Goal: Find specific page/section: Find specific page/section

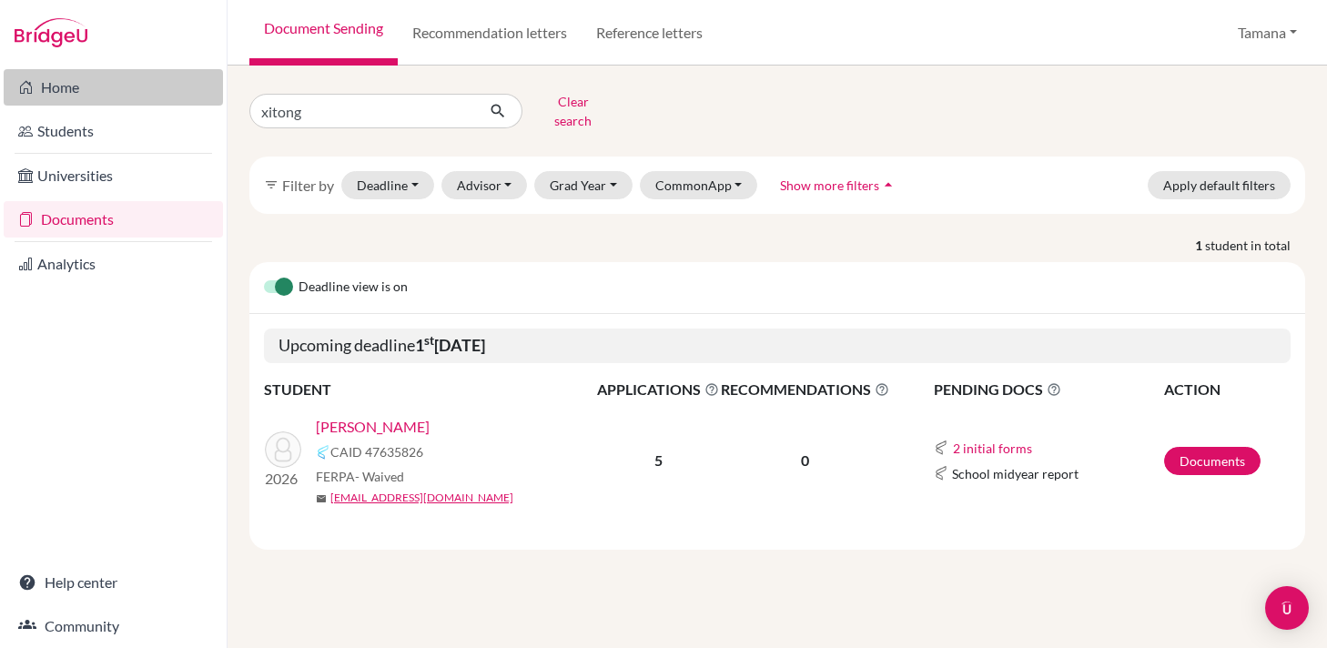
click at [66, 84] on link "Home" at bounding box center [113, 87] width 219 height 36
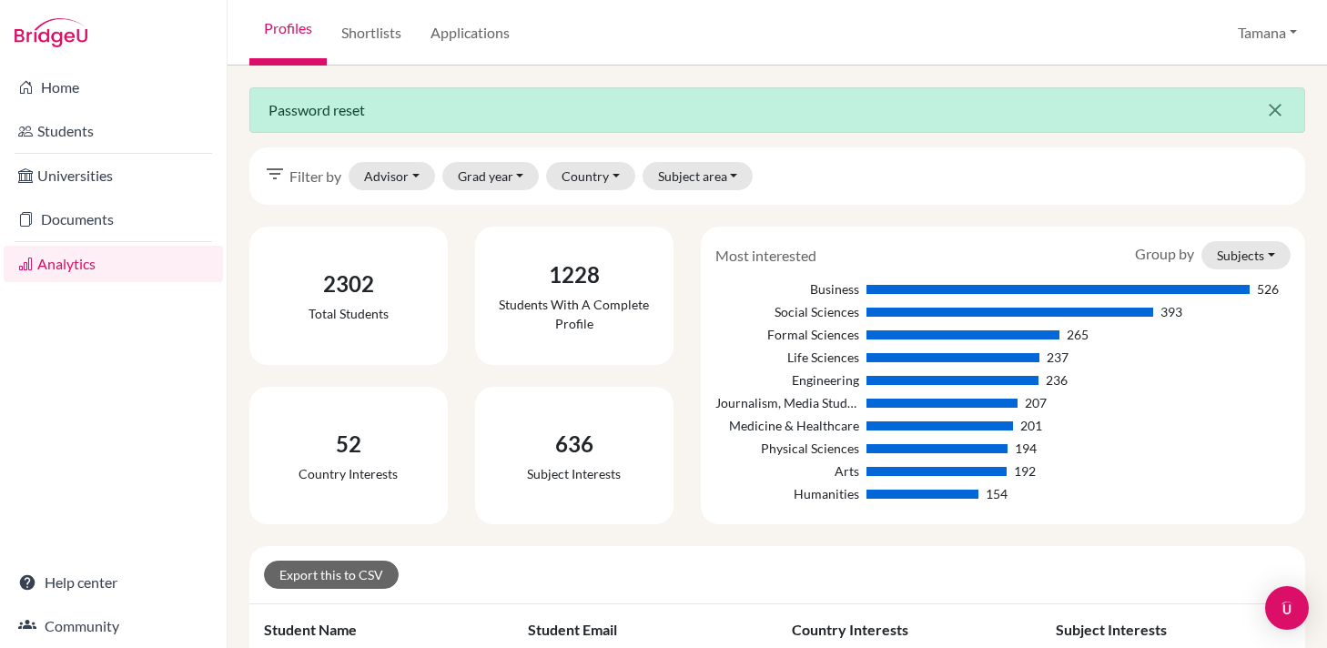
click at [1266, 106] on icon "close" at bounding box center [1275, 110] width 22 height 22
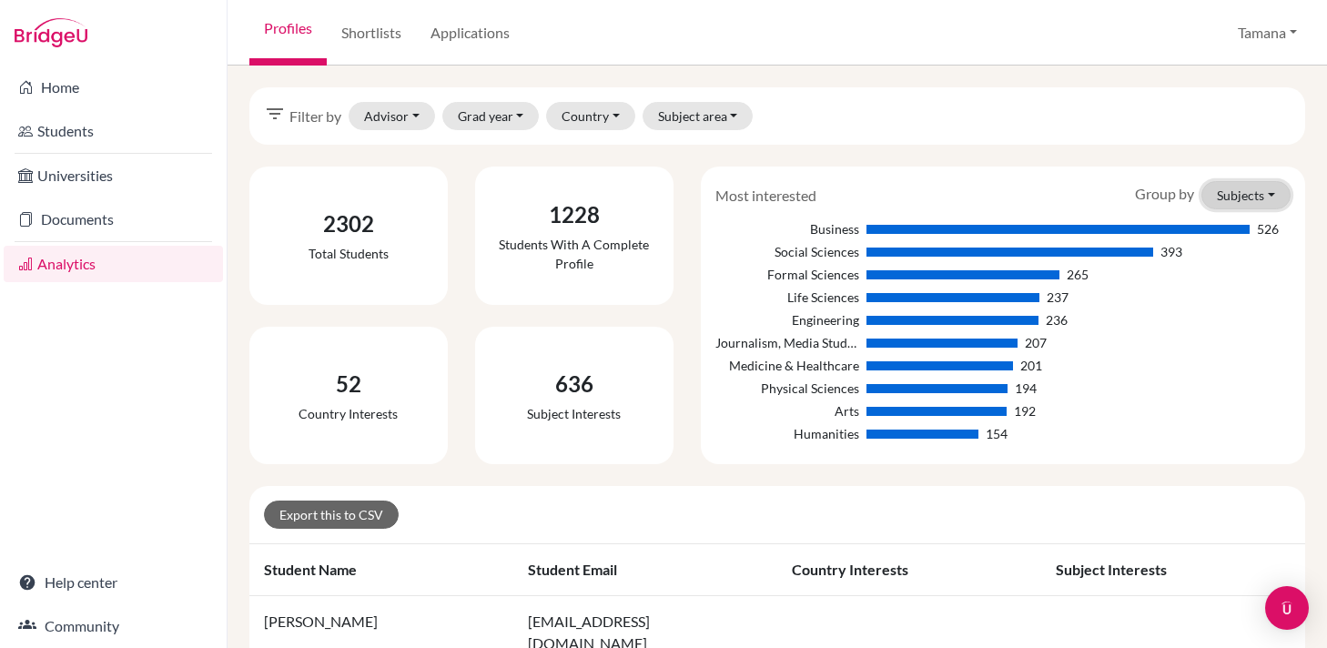
click at [1244, 198] on button "Subjects" at bounding box center [1245, 195] width 89 height 28
drag, startPoint x: 1228, startPoint y: 217, endPoint x: 1227, endPoint y: 228, distance: 11.9
click at [1227, 228] on div "Subjects Countries" at bounding box center [1217, 248] width 146 height 75
click at [695, 117] on button "Subject area" at bounding box center [697, 115] width 111 height 28
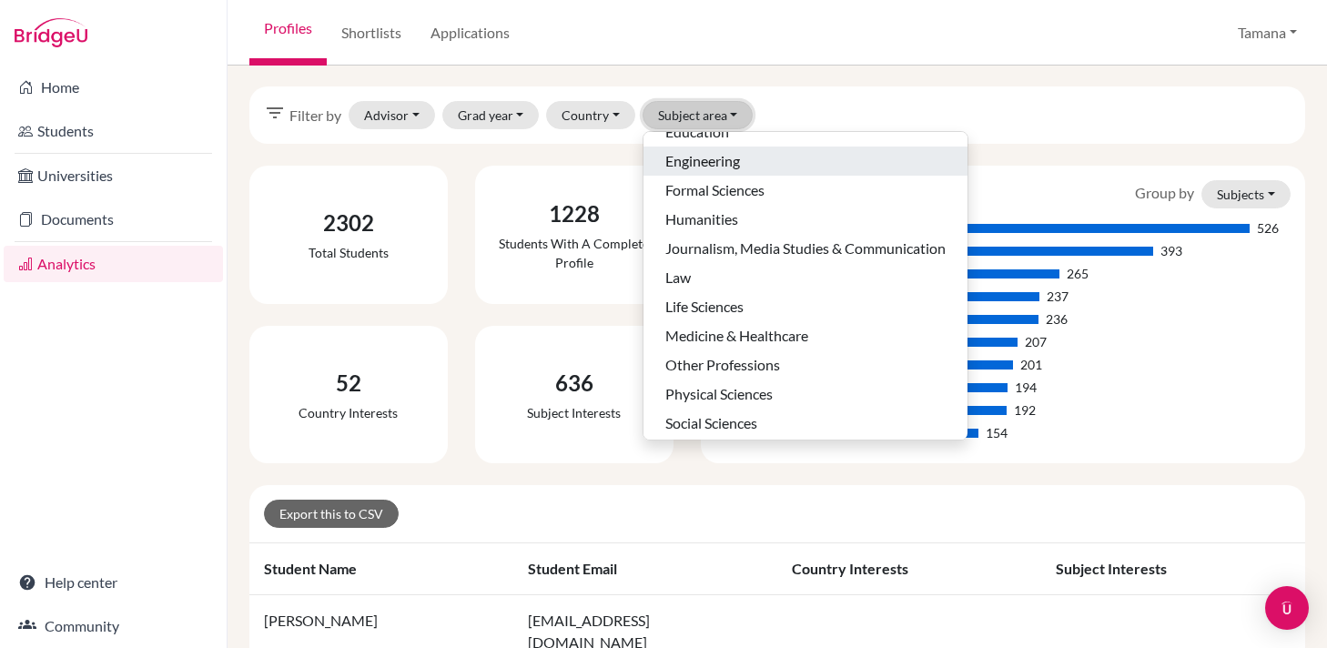
scroll to position [115, 0]
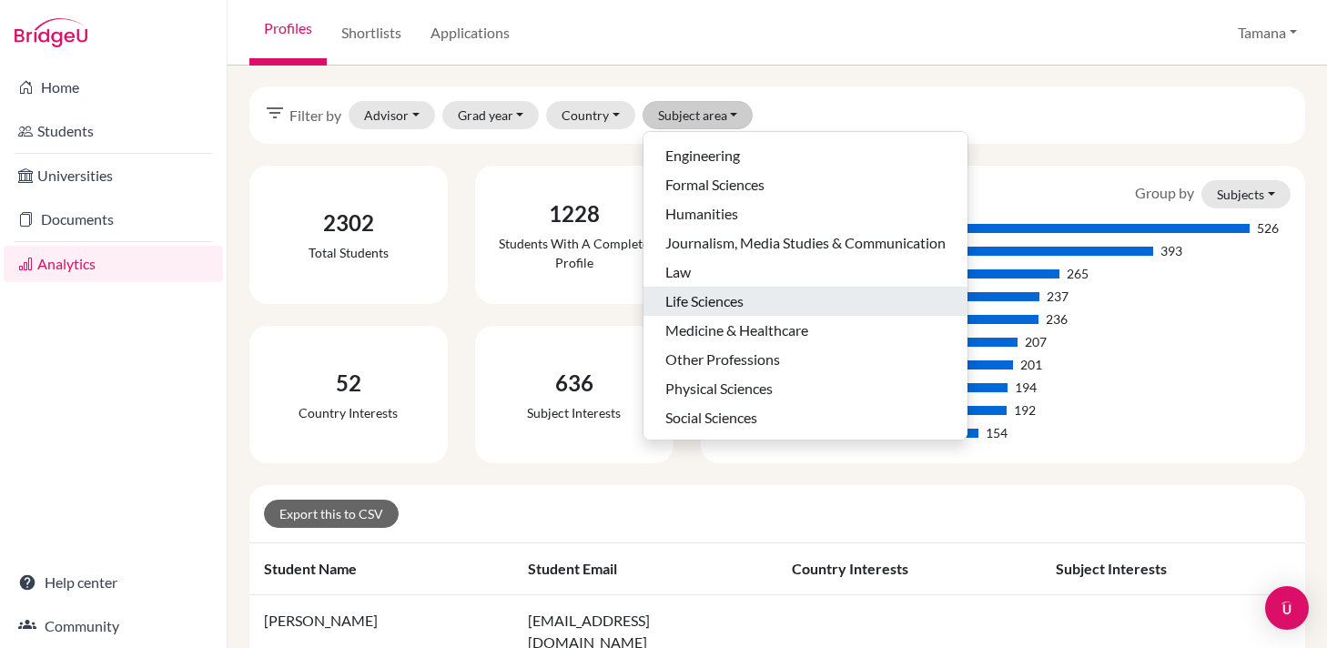
click at [696, 304] on span "Life Sciences" at bounding box center [704, 301] width 78 height 22
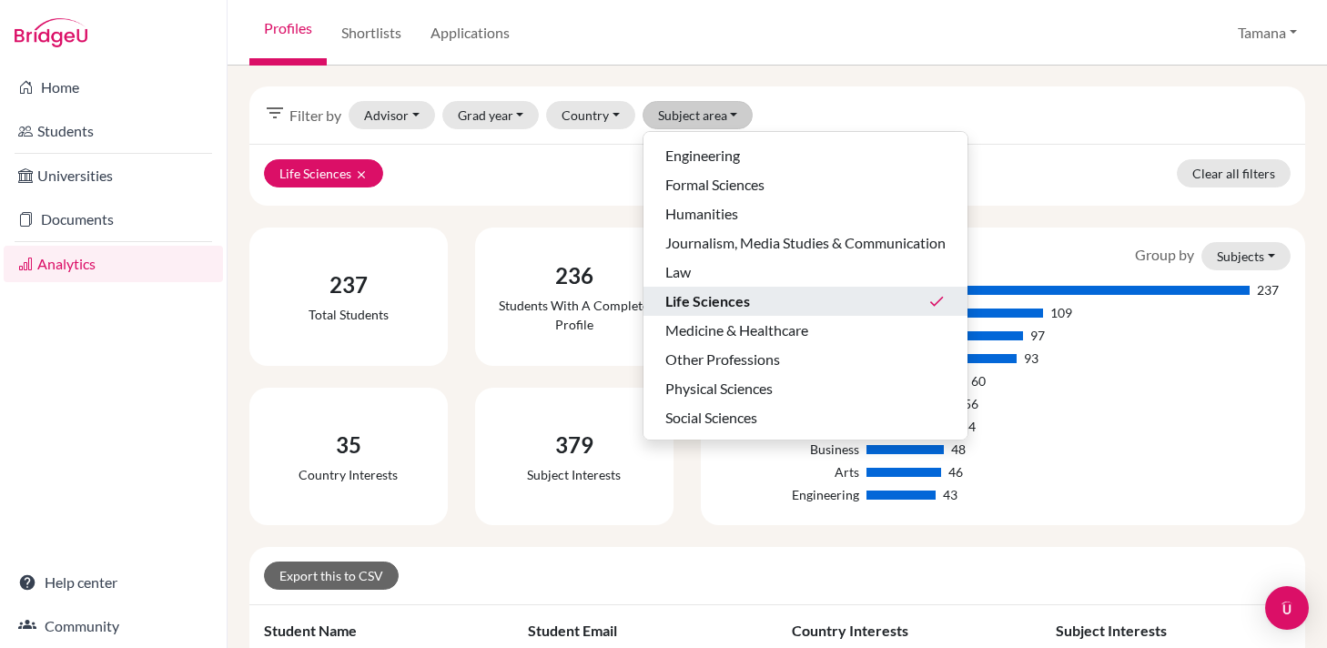
click at [653, 553] on div "Export this to CSV" at bounding box center [776, 576] width 1055 height 58
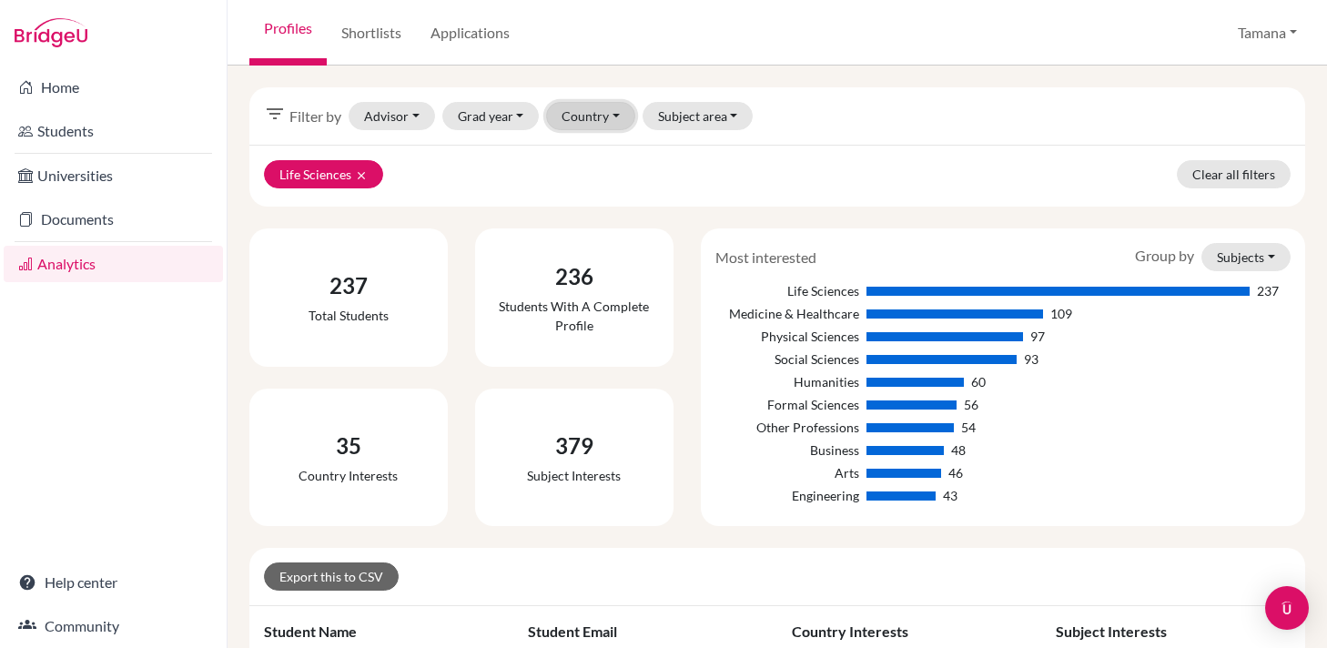
click at [591, 117] on button "Country" at bounding box center [590, 116] width 89 height 28
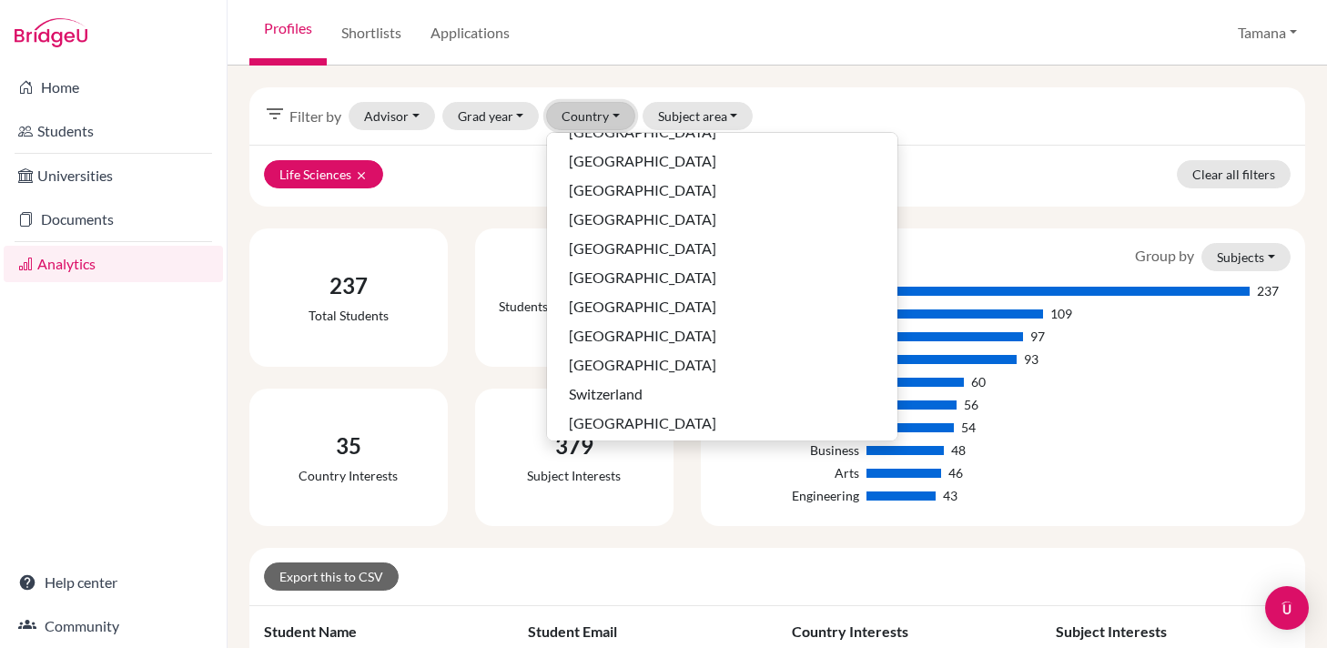
scroll to position [1221, 0]
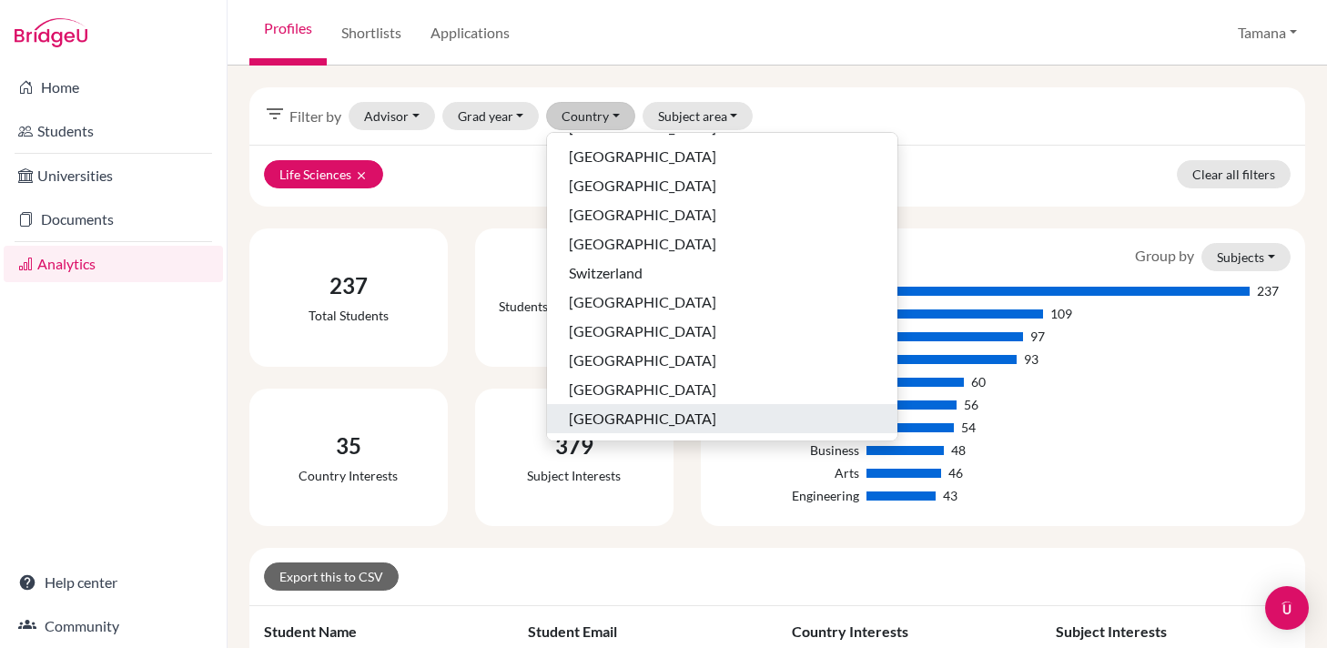
click at [585, 413] on span "[GEOGRAPHIC_DATA]" at bounding box center [642, 419] width 147 height 22
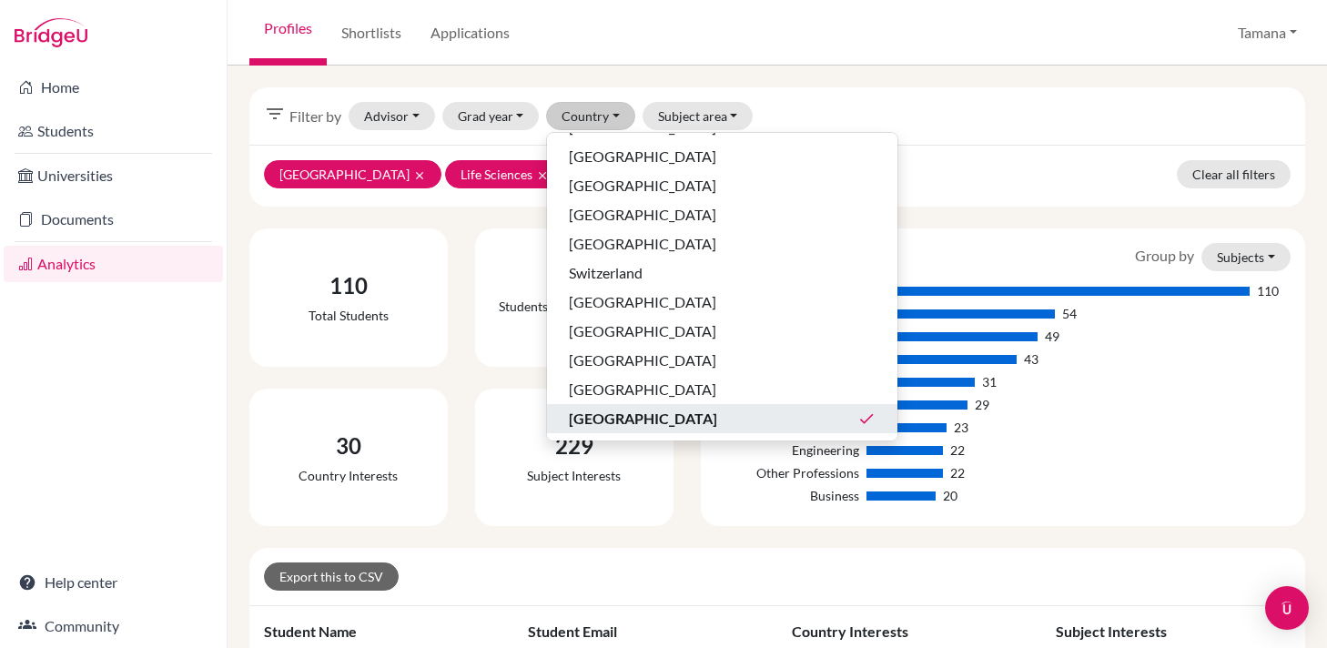
click at [844, 135] on div "filter_list Filter by Advisor Chanrai-Hills, Tamana HORNSETH-BATES, Sara Rae Ja…" at bounding box center [776, 115] width 1055 height 57
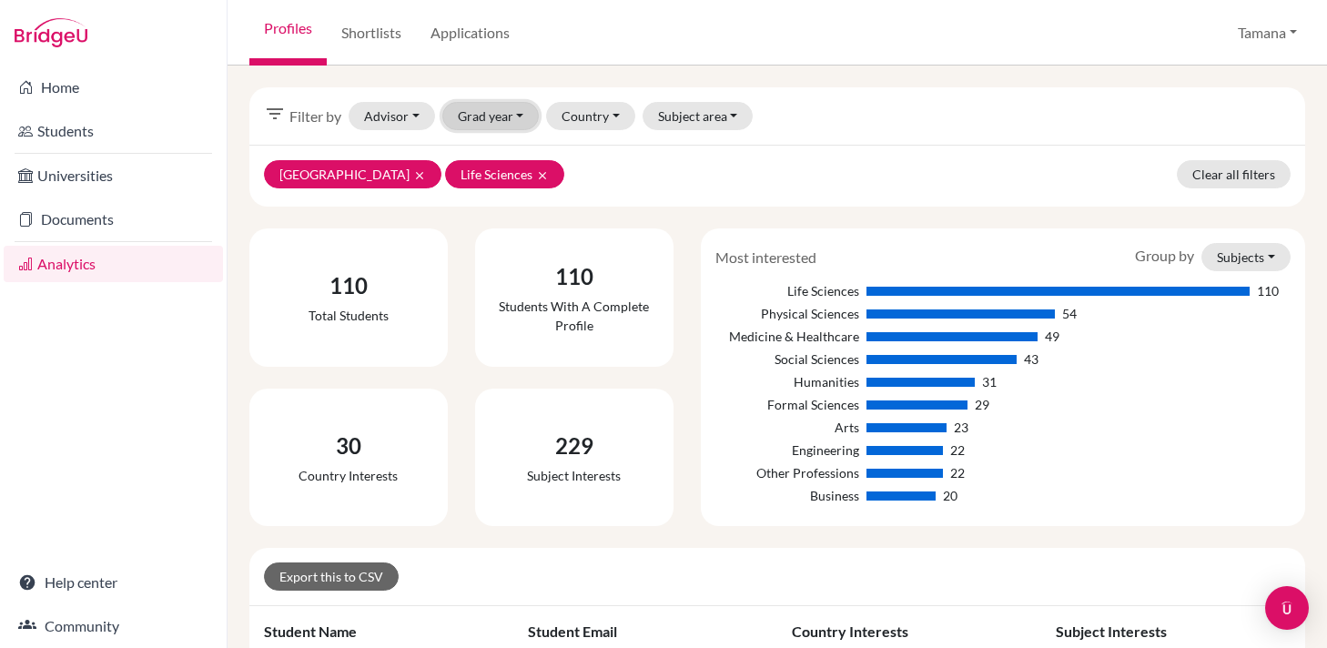
click at [498, 118] on button "Grad year" at bounding box center [490, 116] width 97 height 28
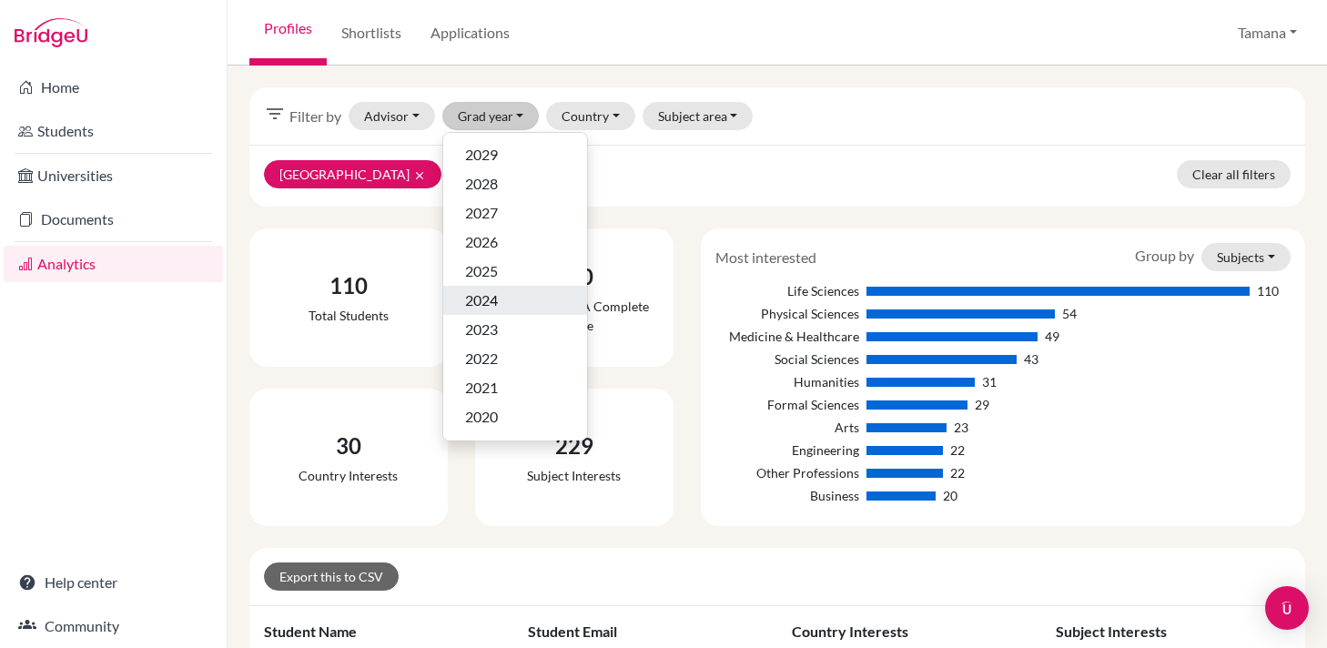
click at [499, 311] on button "2024" at bounding box center [515, 300] width 144 height 29
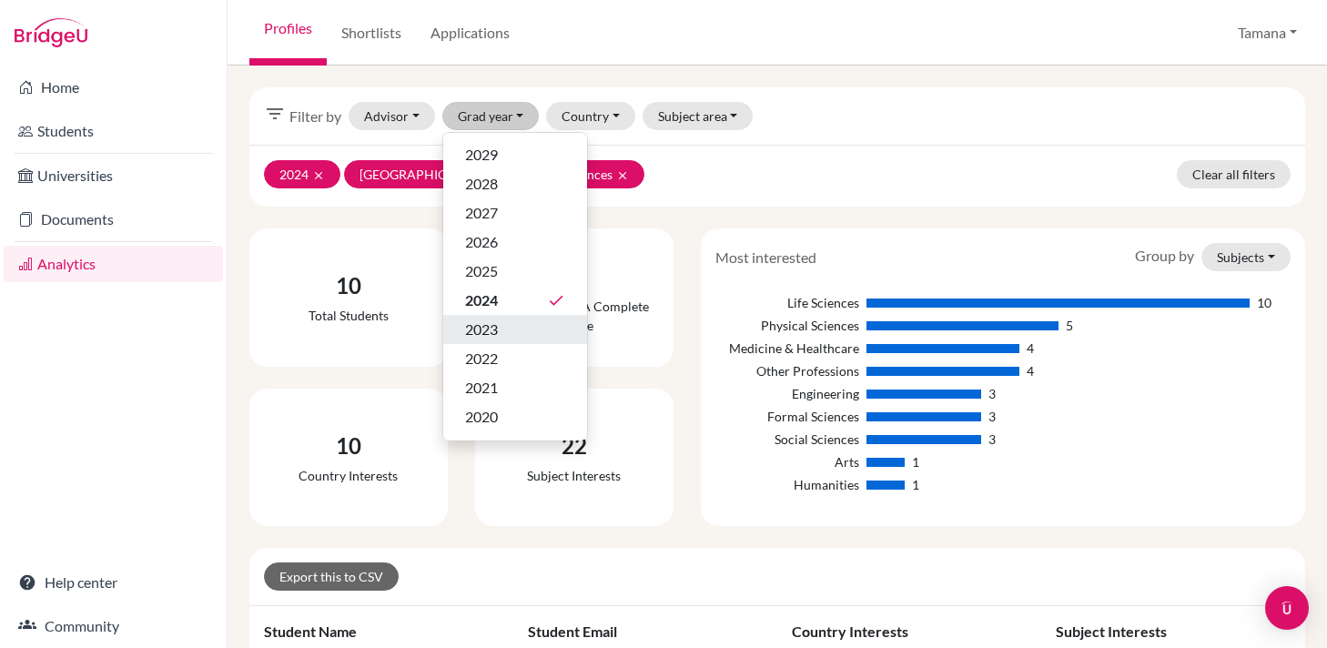
click at [495, 328] on span "2023" at bounding box center [481, 329] width 33 height 22
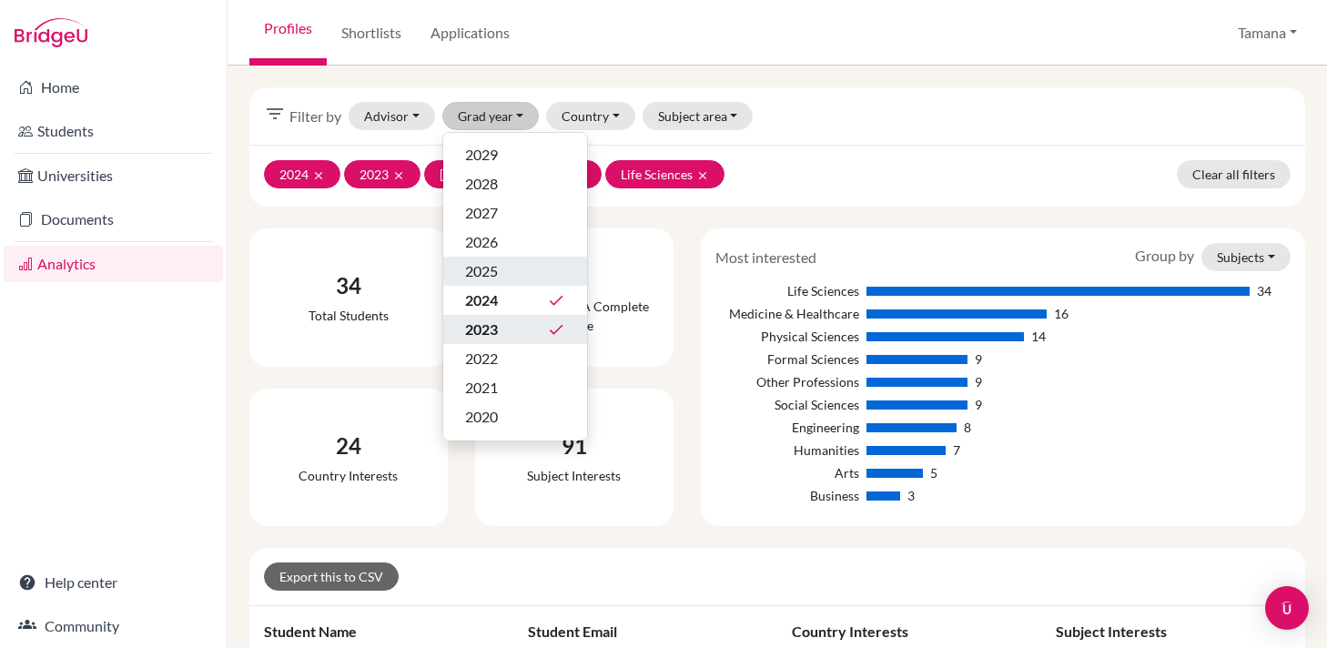
click at [497, 277] on span "2025" at bounding box center [481, 271] width 33 height 22
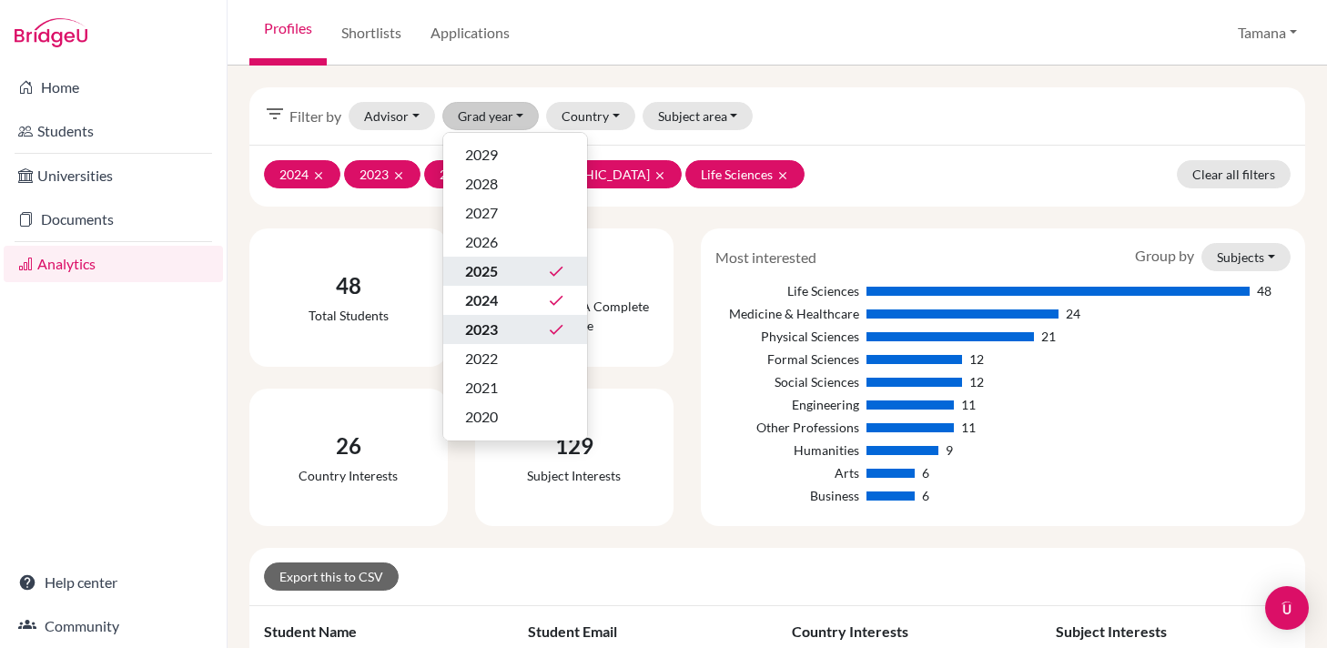
click at [881, 173] on div "2024 clear 2023 clear 2025 clear United States of America clear Life Sciences c…" at bounding box center [776, 176] width 1055 height 62
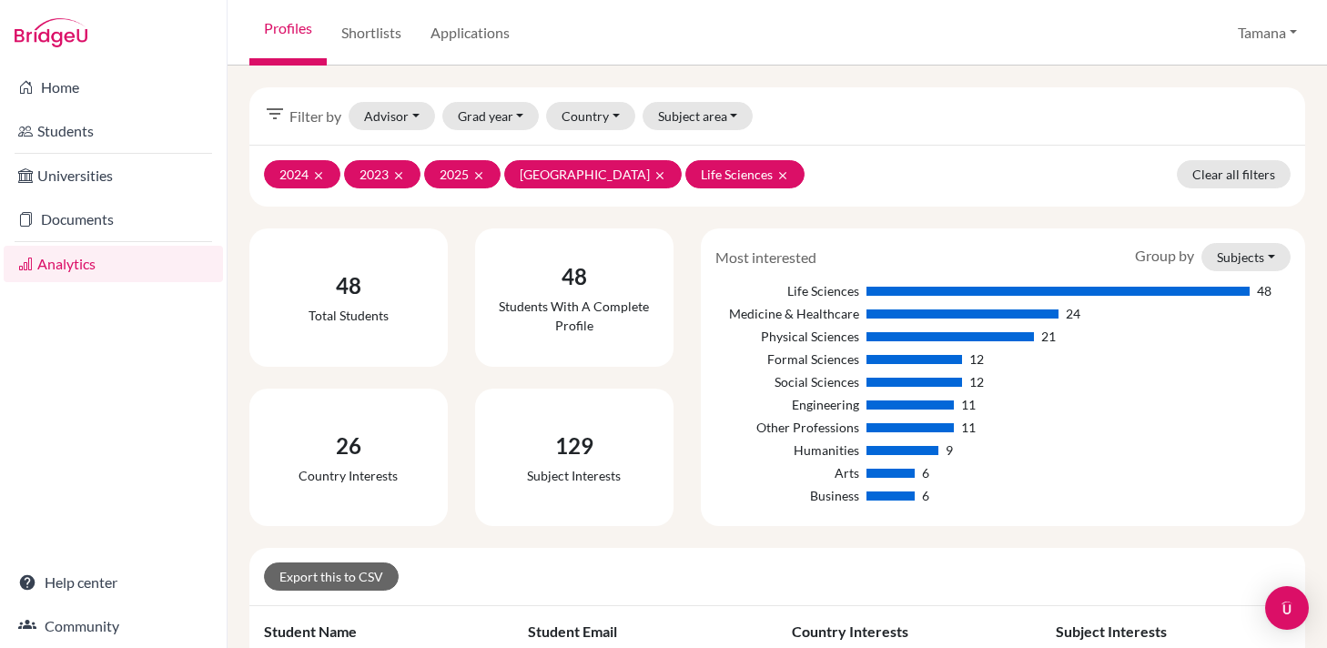
click at [896, 292] on div at bounding box center [1057, 291] width 383 height 9
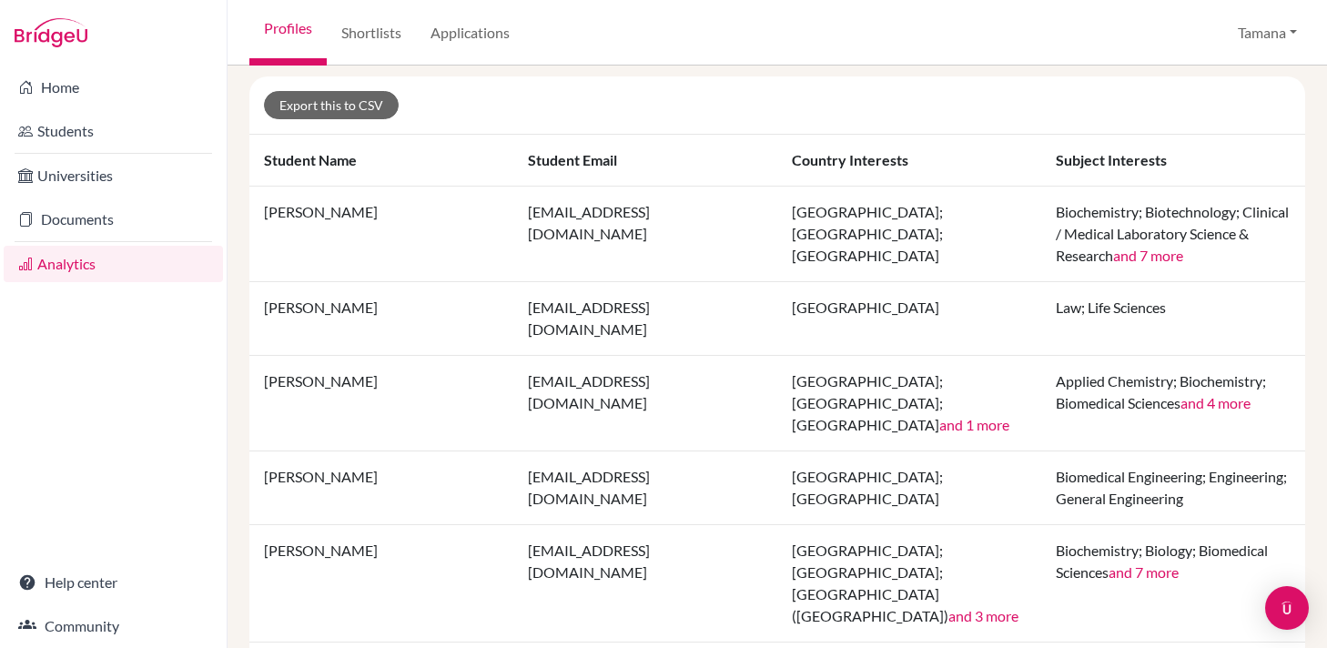
scroll to position [473, 0]
click at [1170, 255] on button "and 7 more" at bounding box center [1148, 254] width 70 height 22
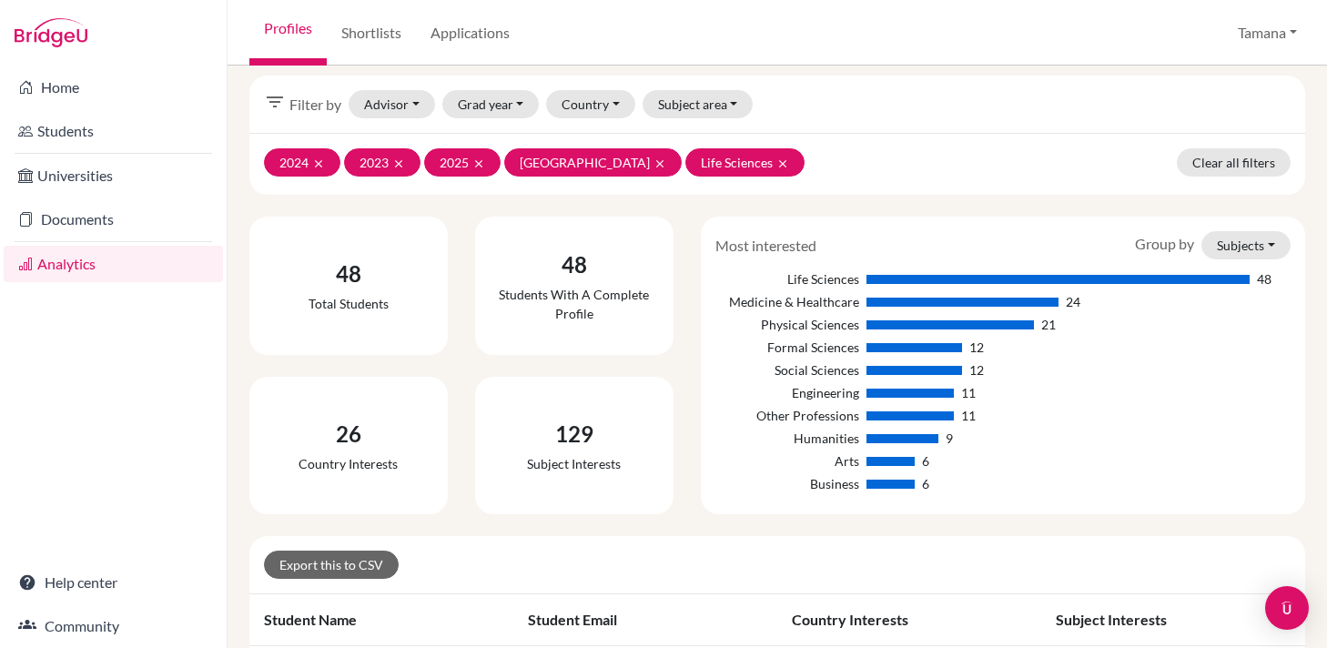
scroll to position [0, 0]
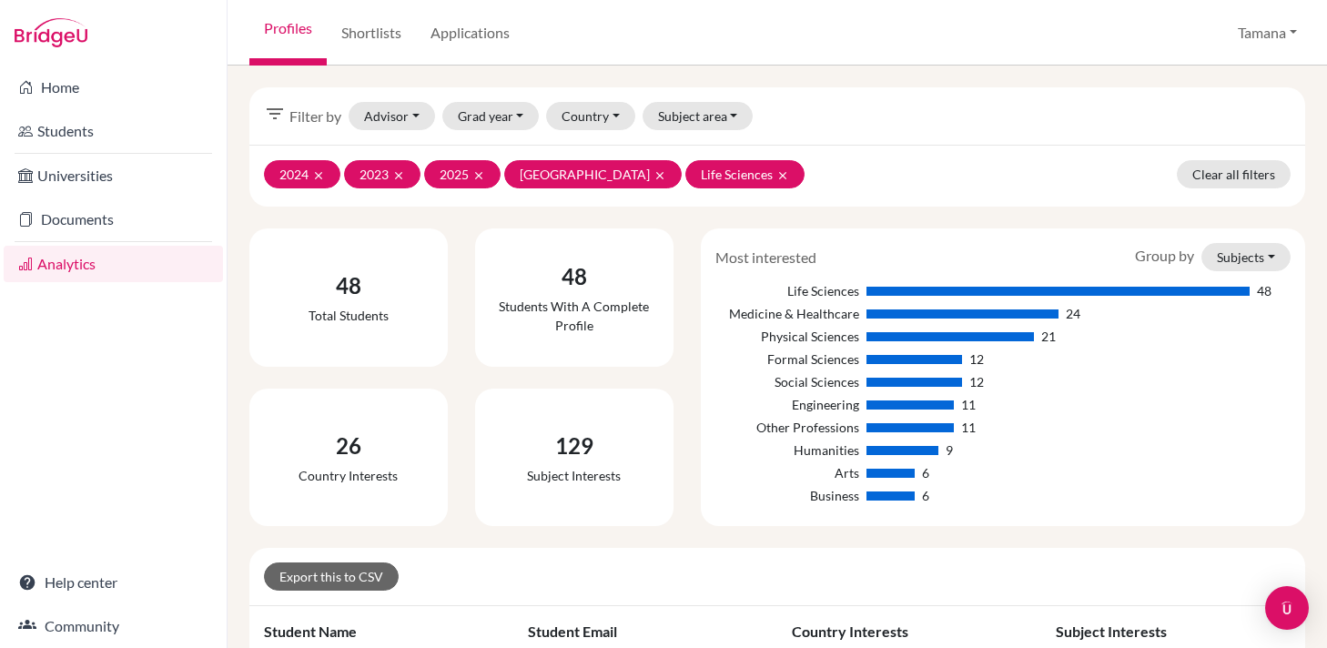
click at [300, 112] on span "Filter by" at bounding box center [315, 117] width 52 height 22
click at [274, 117] on icon "filter_list" at bounding box center [275, 114] width 22 height 22
click at [1253, 256] on button "Subjects" at bounding box center [1245, 257] width 89 height 28
click at [927, 140] on div "filter_list Filter by Advisor Chanrai-Hills, Tamana HORNSETH-BATES, Sara Rae Ja…" at bounding box center [776, 115] width 1055 height 57
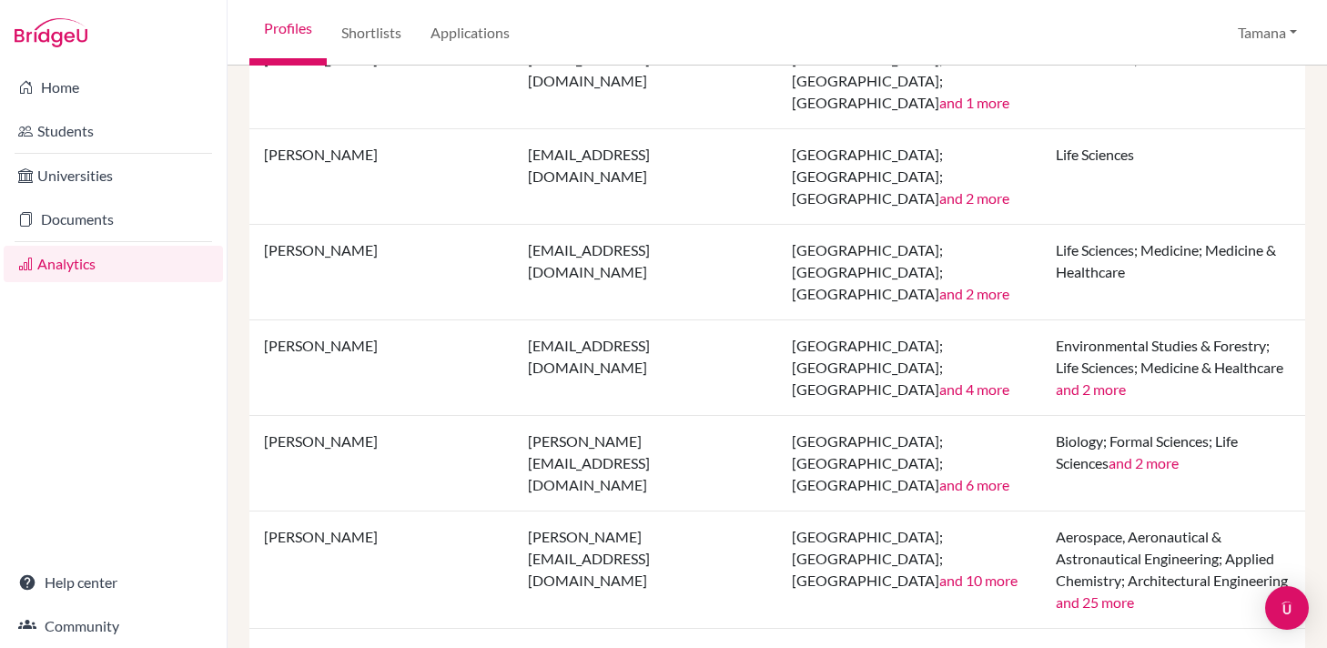
scroll to position [2207, 0]
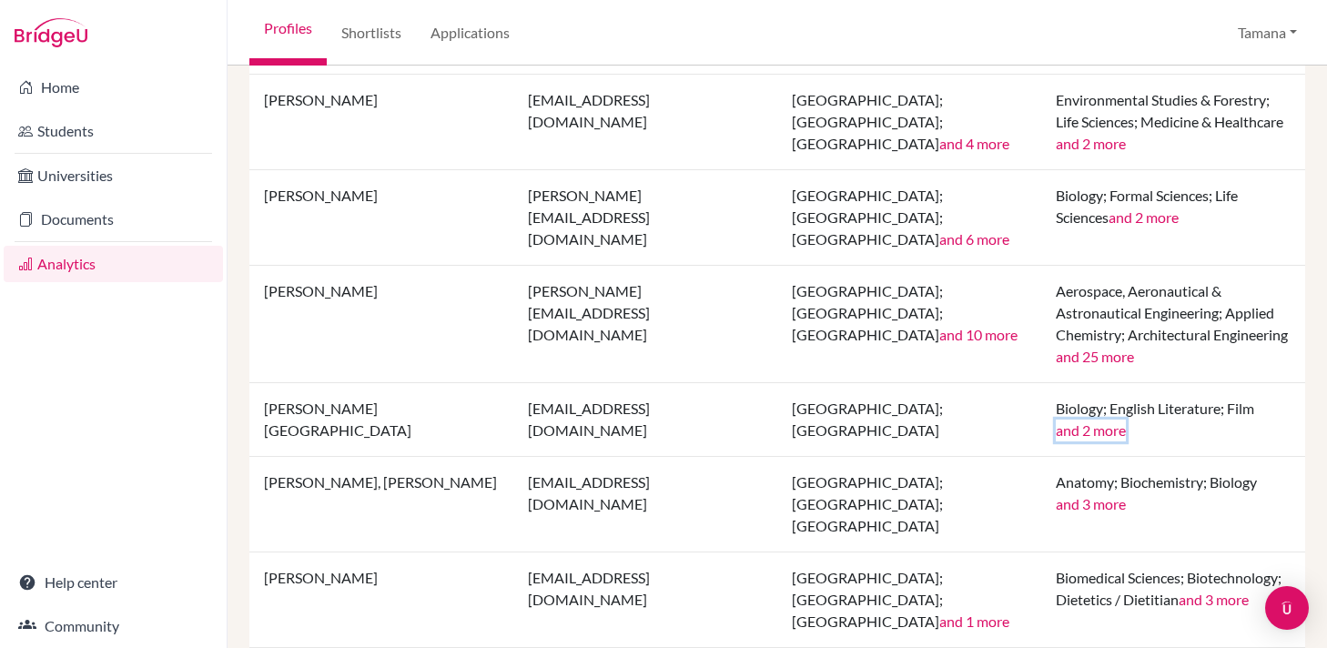
click at [1090, 419] on button "and 2 more" at bounding box center [1090, 430] width 70 height 22
drag, startPoint x: 357, startPoint y: 218, endPoint x: 267, endPoint y: 212, distance: 90.3
click at [267, 383] on td "[PERSON_NAME][GEOGRAPHIC_DATA]" at bounding box center [381, 420] width 264 height 74
copy td "[PERSON_NAME][GEOGRAPHIC_DATA]"
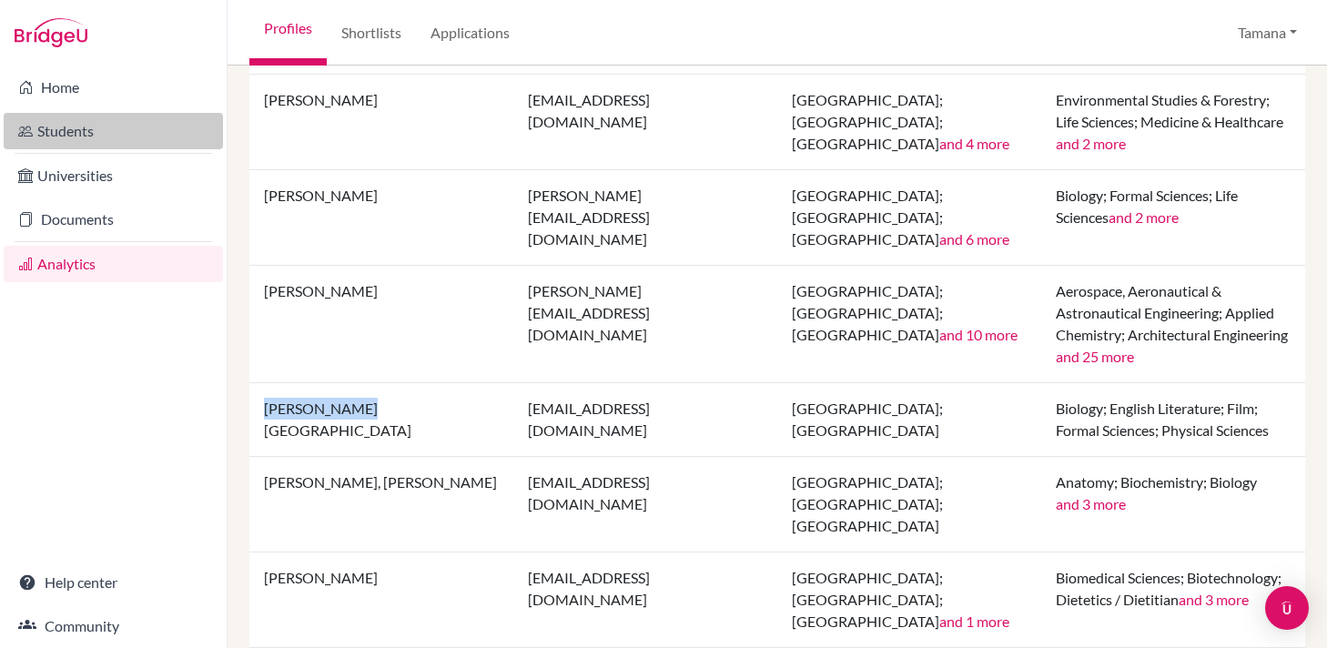
click at [95, 139] on link "Students" at bounding box center [113, 131] width 219 height 36
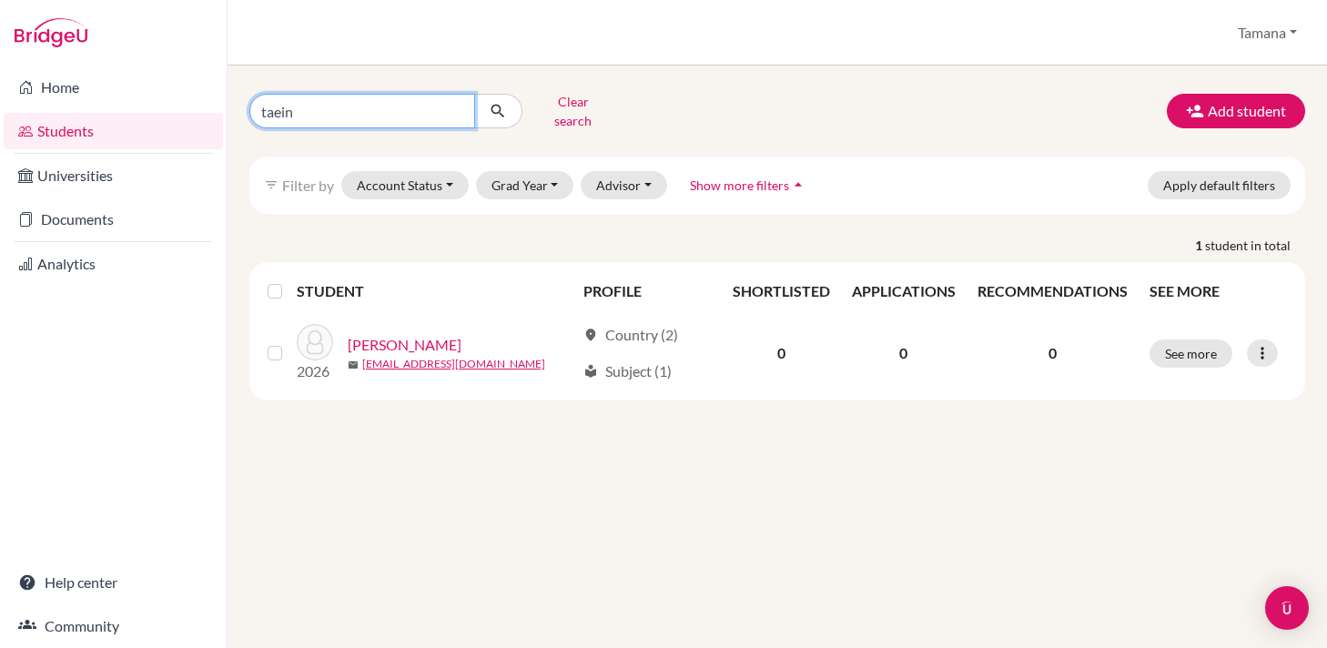
click at [439, 107] on input "taein" at bounding box center [362, 111] width 226 height 35
paste input "[PERSON_NAME][GEOGRAPHIC_DATA]"
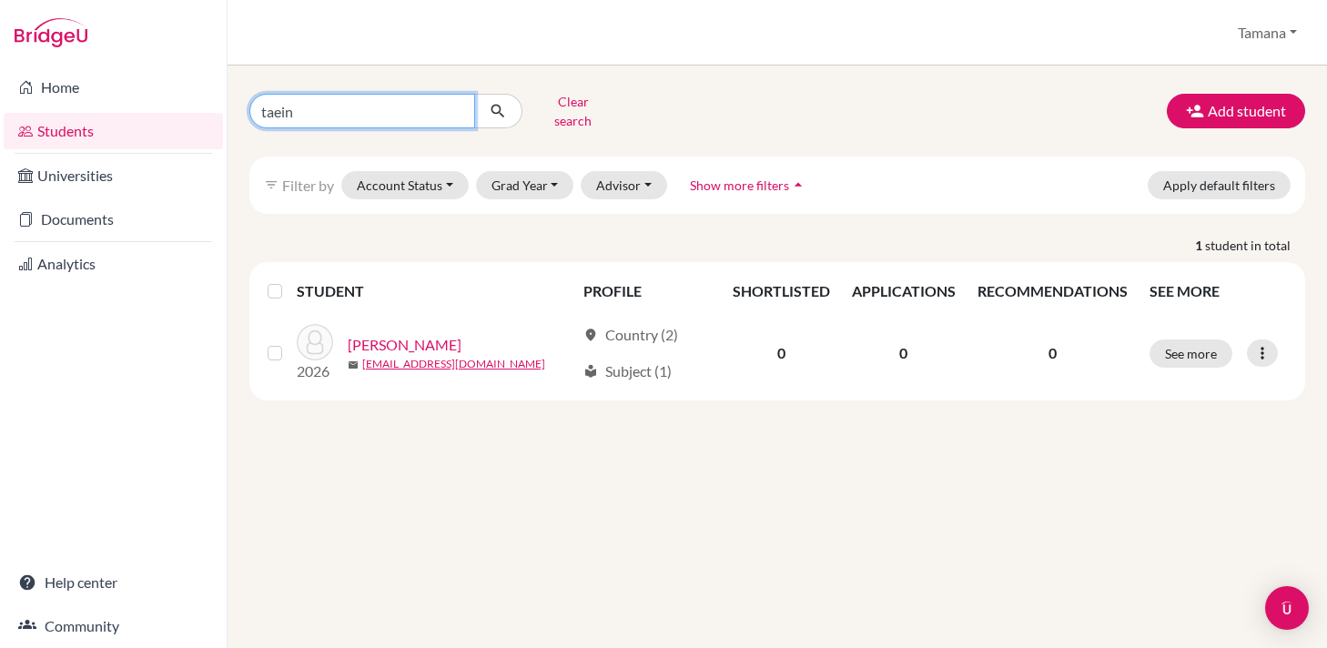
type input "[PERSON_NAME][GEOGRAPHIC_DATA]"
click button "submit" at bounding box center [498, 111] width 48 height 35
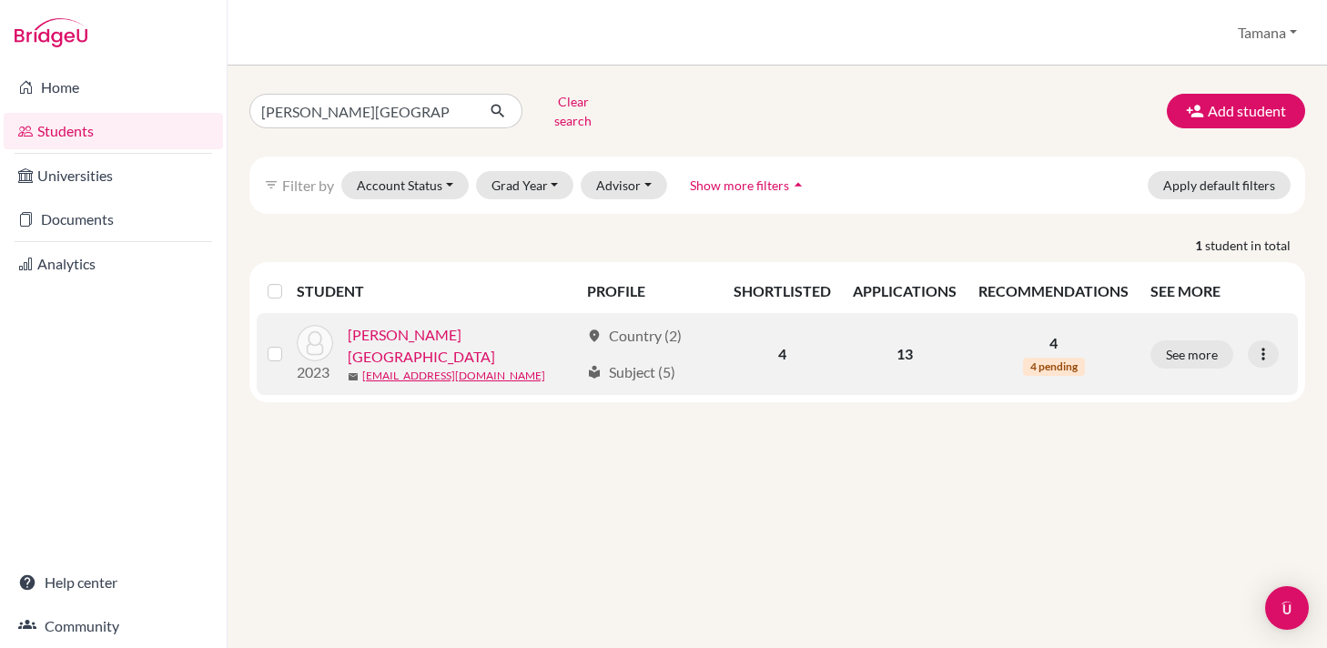
click at [385, 329] on link "[PERSON_NAME][GEOGRAPHIC_DATA]" at bounding box center [464, 346] width 232 height 44
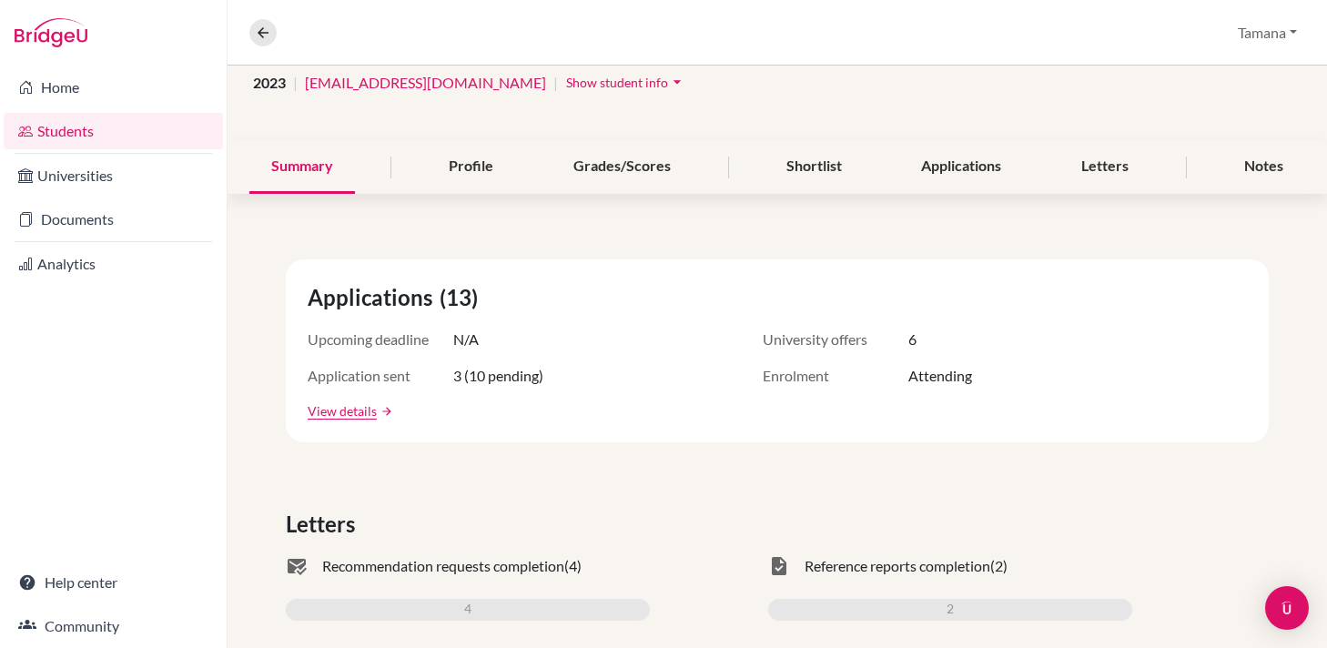
scroll to position [187, 0]
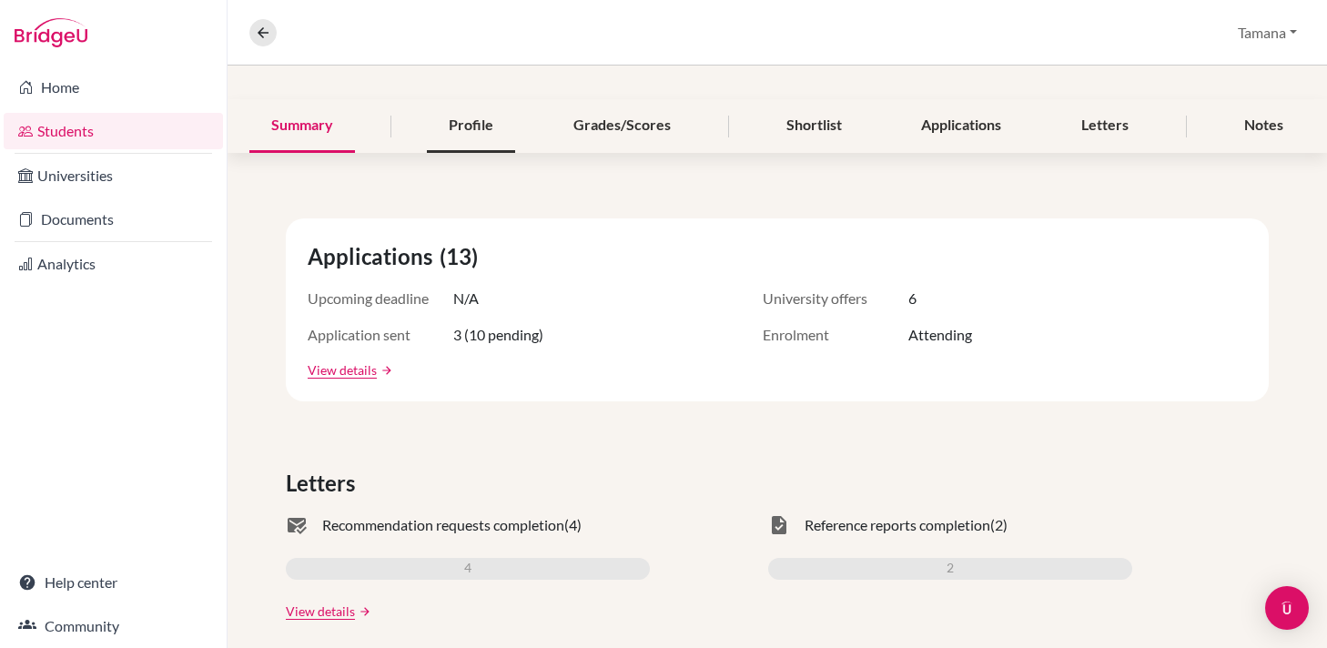
click at [478, 121] on div "Profile" at bounding box center [471, 126] width 88 height 54
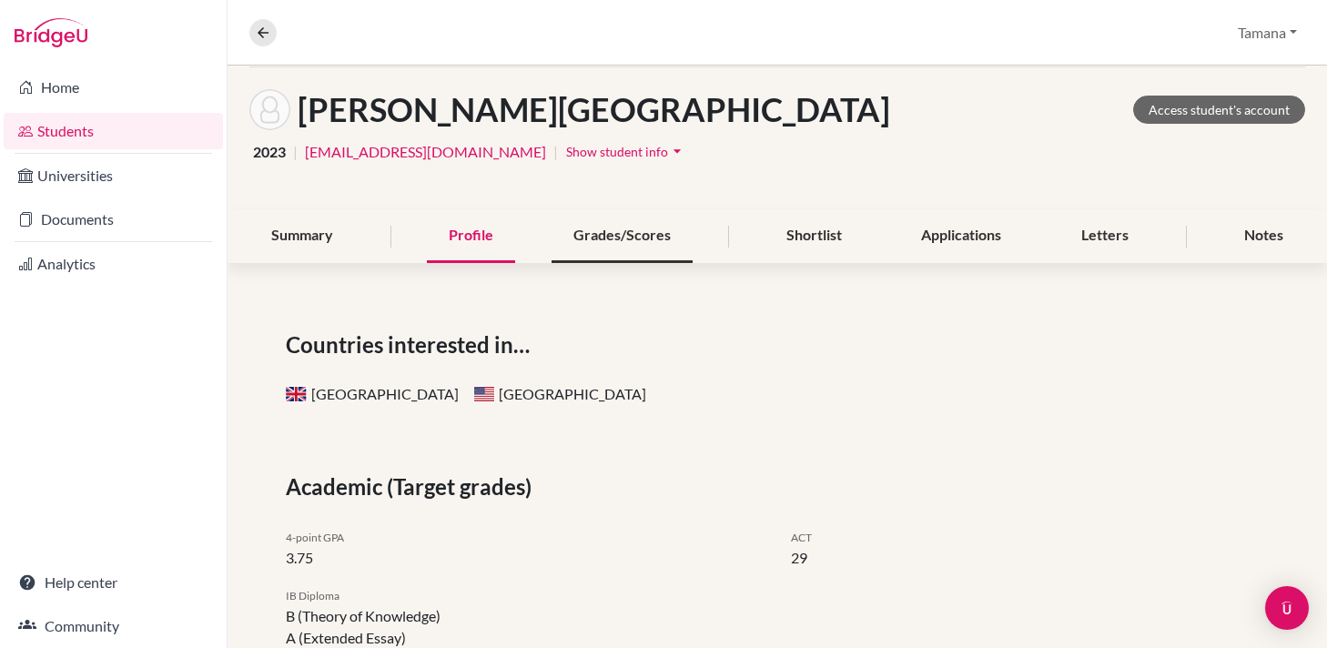
scroll to position [78, 0]
click at [592, 234] on div "Grades/Scores" at bounding box center [621, 235] width 141 height 54
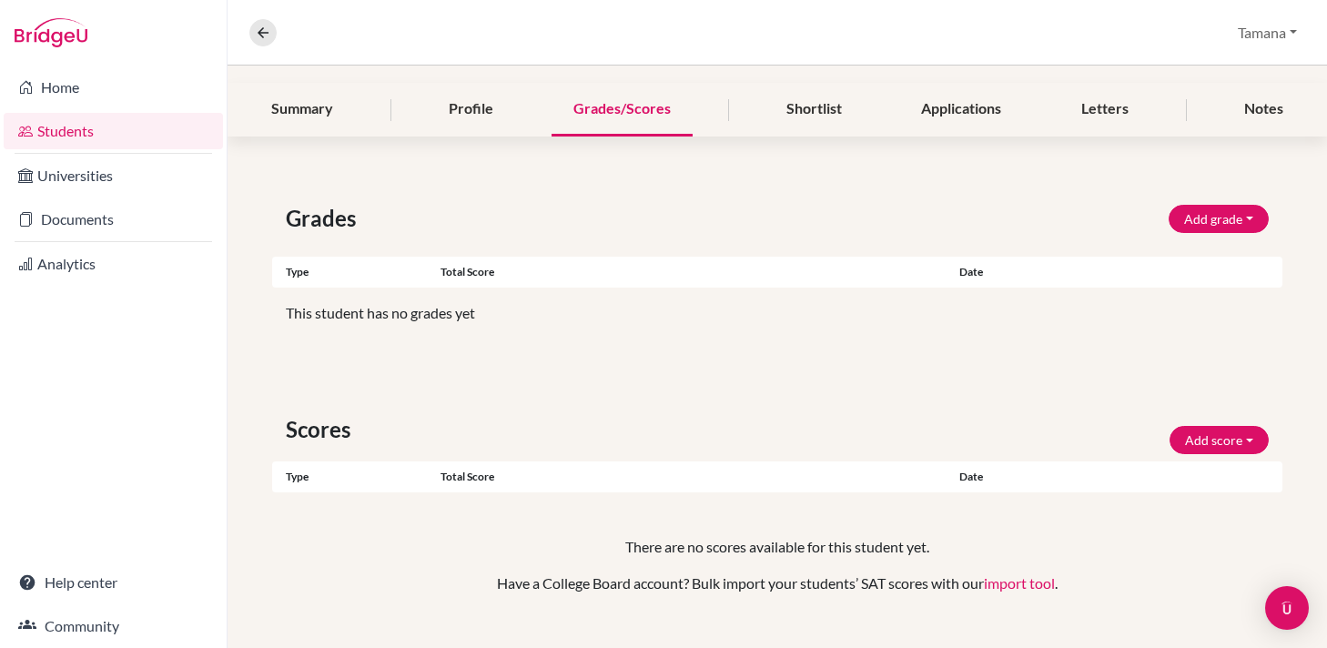
scroll to position [209, 0]
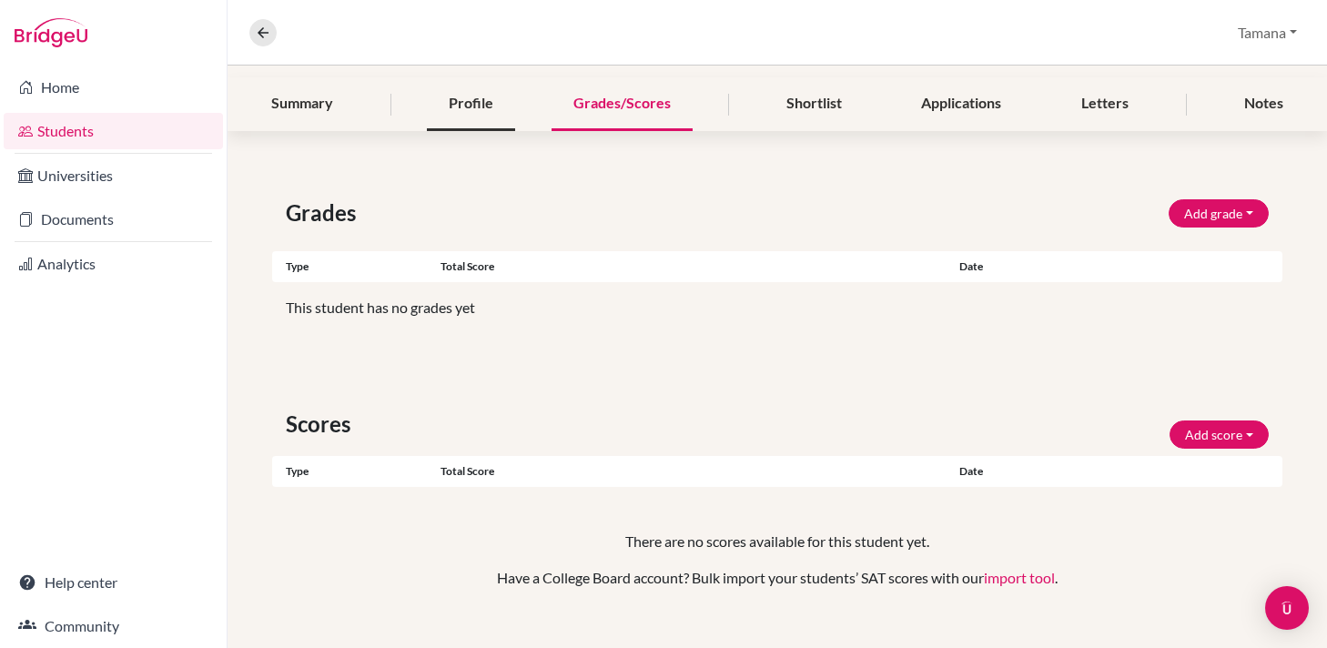
click at [485, 117] on div "Profile" at bounding box center [471, 104] width 88 height 54
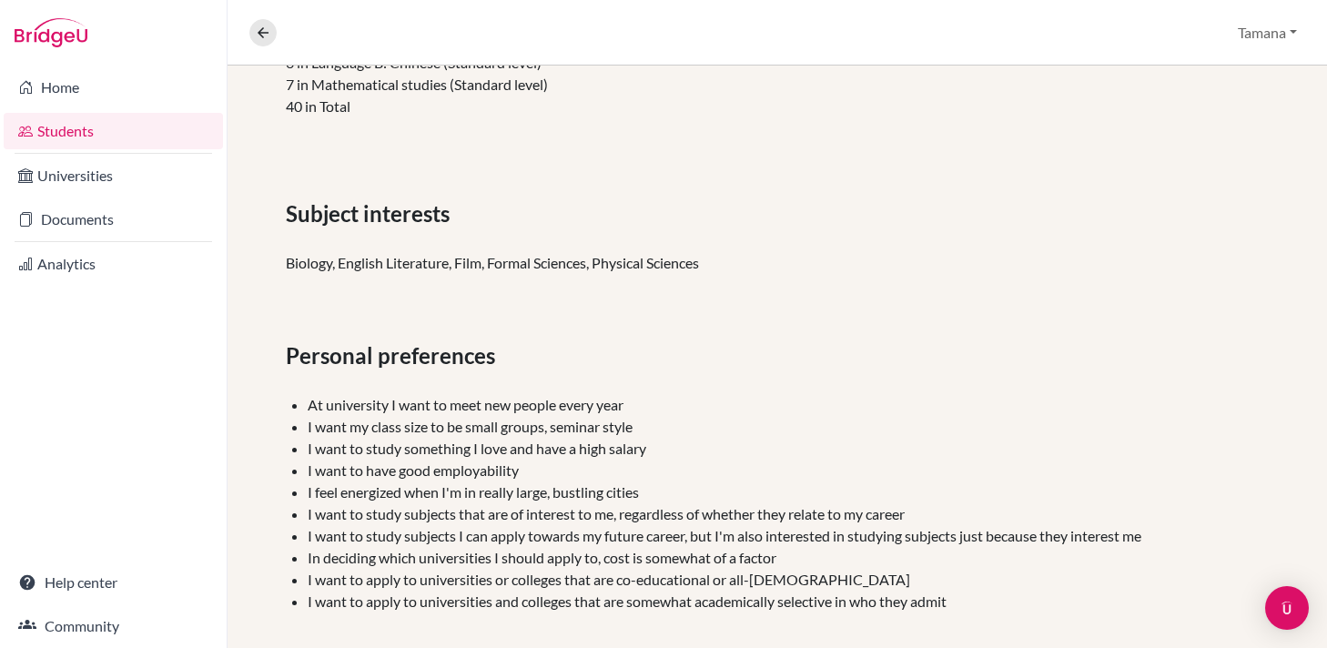
scroll to position [784, 0]
